Goal: Task Accomplishment & Management: Use online tool/utility

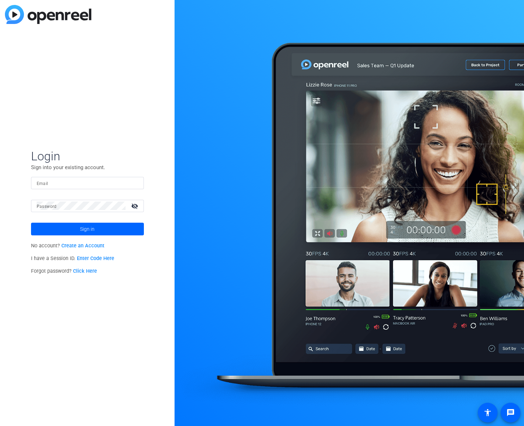
click at [71, 183] on input "Email" at bounding box center [87, 183] width 101 height 8
type input "[EMAIL_ADDRESS][DOMAIN_NAME]"
click at [31, 223] on button "Sign in" at bounding box center [87, 229] width 113 height 13
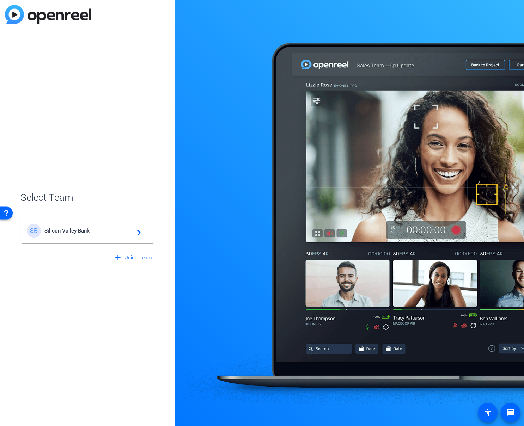
click at [82, 231] on span "Silicon Valley Bank" at bounding box center [88, 231] width 88 height 6
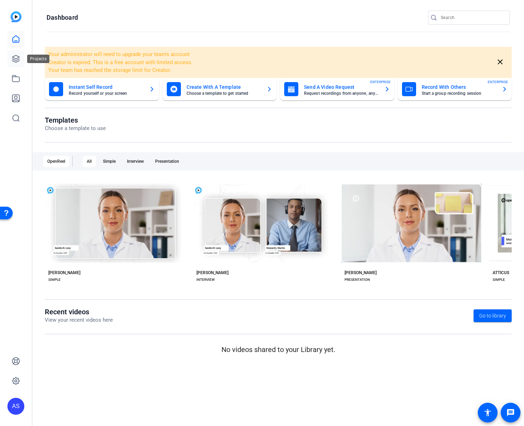
click at [16, 60] on icon at bounding box center [16, 59] width 8 height 8
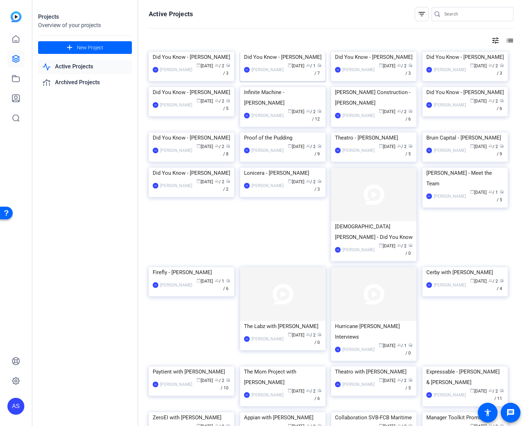
click at [282, 52] on img at bounding box center [282, 52] width 85 height 0
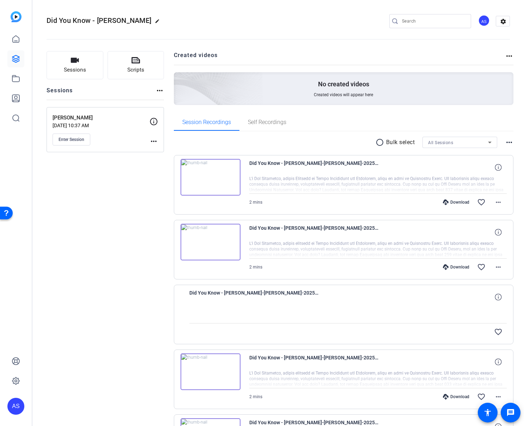
click at [208, 174] on img at bounding box center [210, 177] width 60 height 37
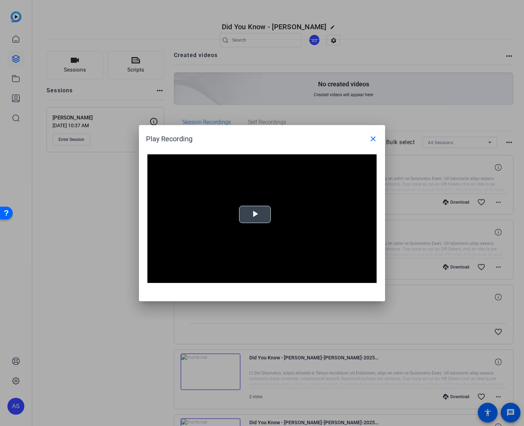
click at [255, 214] on span "Video Player" at bounding box center [255, 214] width 0 height 0
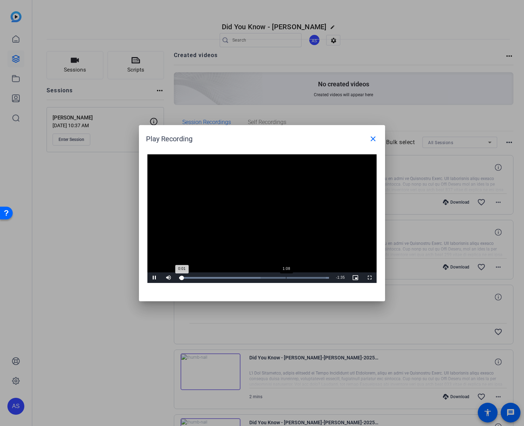
click at [287, 278] on div "Loaded : 100.00% 1:08 0:01" at bounding box center [254, 278] width 150 height 2
click at [299, 277] on div "Loaded : 100.00% 1:17 1:17" at bounding box center [254, 278] width 150 height 2
click at [311, 277] on div "Loaded : 100.00% 1:23 1:18" at bounding box center [254, 278] width 150 height 2
click at [317, 277] on div "Loaded : 100.00% 1:28 1:26" at bounding box center [254, 278] width 150 height 2
click at [369, 137] on mat-icon "close" at bounding box center [373, 139] width 8 height 8
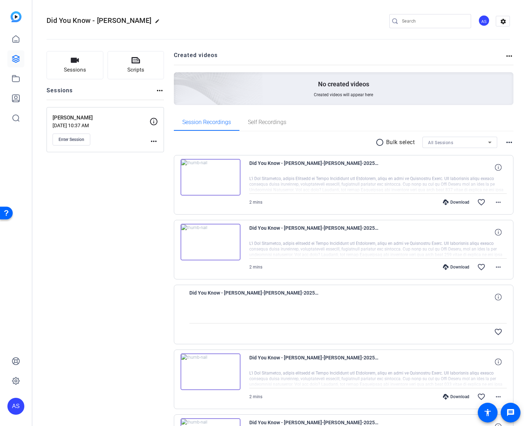
click at [209, 240] on img at bounding box center [210, 242] width 60 height 37
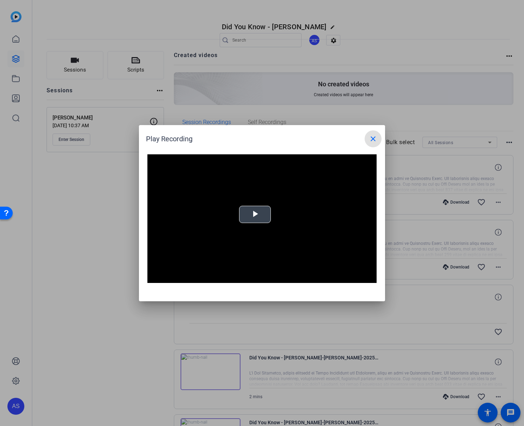
click at [255, 214] on span "Video Player" at bounding box center [255, 214] width 0 height 0
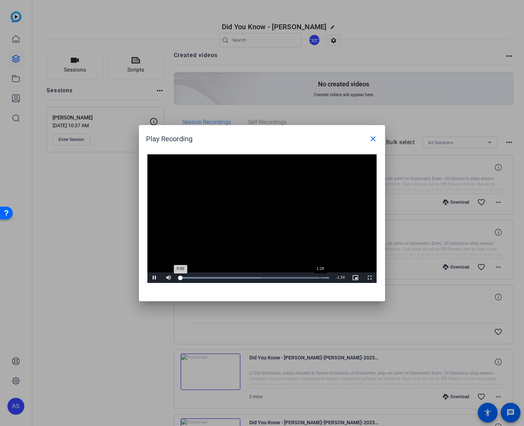
click at [320, 276] on div "Loaded : 100.00% 1:28 0:00" at bounding box center [253, 277] width 157 height 11
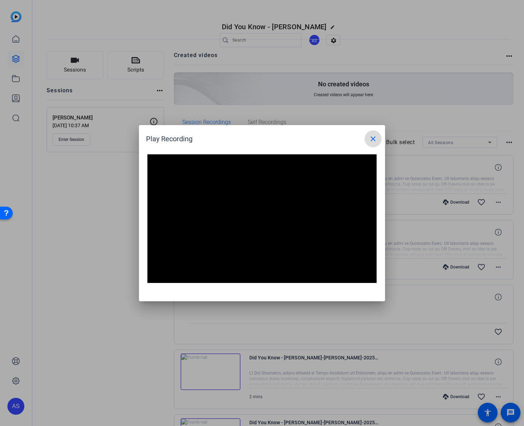
click at [373, 138] on mat-icon "close" at bounding box center [373, 139] width 8 height 8
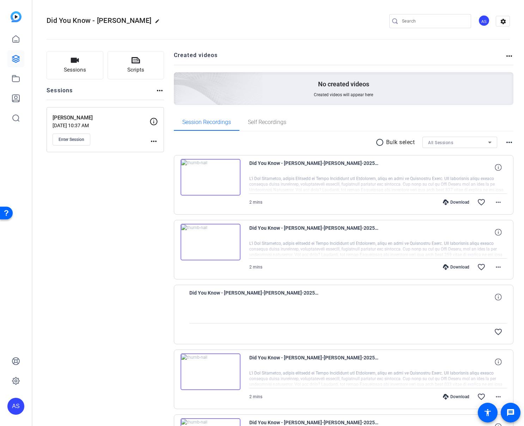
click at [456, 204] on div "Download" at bounding box center [455, 202] width 33 height 6
